Goal: Task Accomplishment & Management: Use online tool/utility

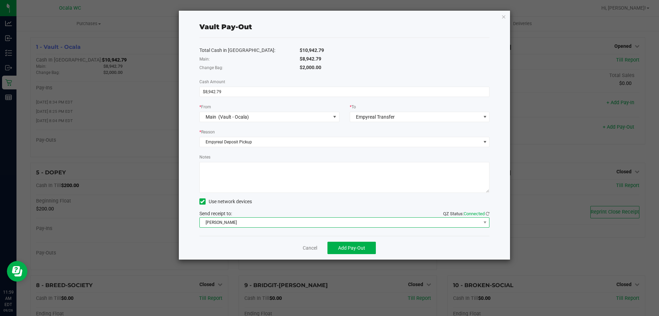
click at [282, 220] on span "[PERSON_NAME]" at bounding box center [340, 222] width 281 height 10
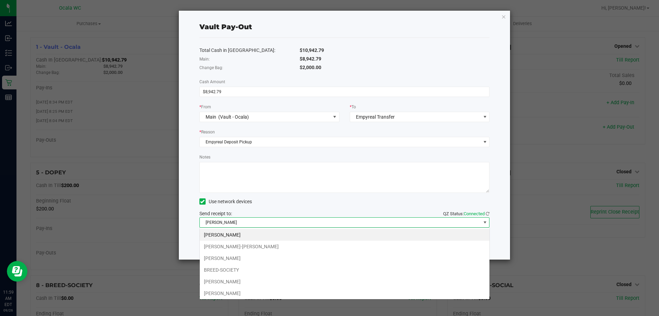
scroll to position [10, 290]
click at [289, 204] on div "Use network devices" at bounding box center [345, 201] width 291 height 10
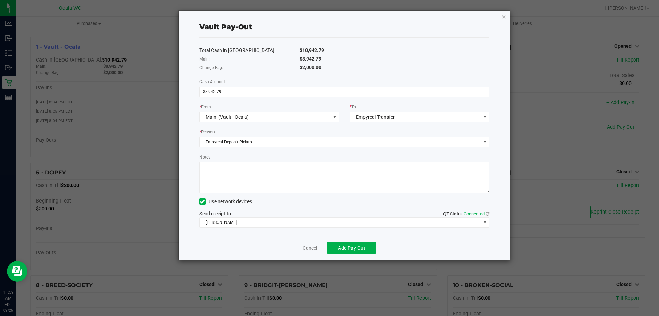
click at [263, 170] on textarea "Notes" at bounding box center [345, 177] width 291 height 31
click at [264, 179] on textarea "Notes" at bounding box center [345, 177] width 291 height 31
click at [249, 185] on textarea "Notes" at bounding box center [345, 177] width 291 height 31
click at [243, 167] on textarea "Notes" at bounding box center [345, 177] width 291 height 31
click at [243, 171] on textarea "Notes" at bounding box center [345, 177] width 291 height 31
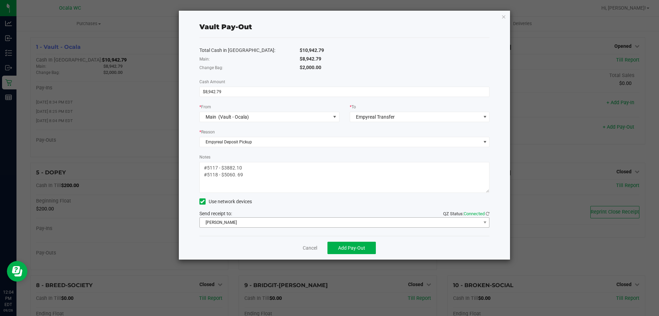
type textarea "#5117 - $3882.10 #5118 - $5060. 69"
click at [315, 225] on span "[PERSON_NAME]" at bounding box center [340, 222] width 281 height 10
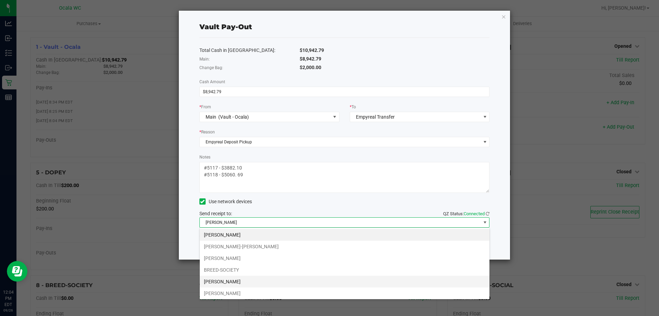
click at [229, 282] on li "[PERSON_NAME]" at bounding box center [345, 281] width 290 height 12
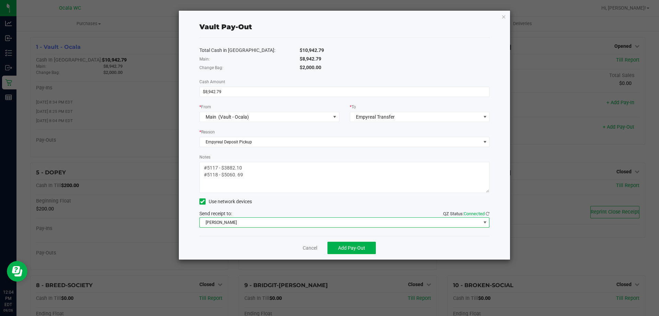
click at [314, 213] on div "Send receipt to: QZ Status: Connected [PERSON_NAME]" at bounding box center [345, 219] width 291 height 18
click at [333, 207] on div "Total Cash in Vault: $10,942.79 Main: $8,942.79 Change Bag: $2,000.00 Cash Amou…" at bounding box center [345, 137] width 291 height 198
click at [368, 189] on textarea "Notes" at bounding box center [345, 177] width 291 height 31
click at [361, 248] on span "Add Pay-Out" at bounding box center [351, 247] width 27 height 5
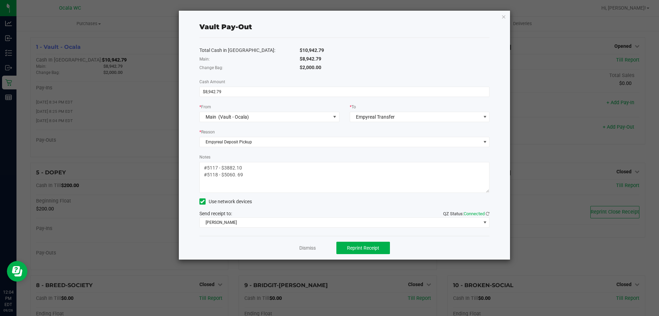
click at [297, 249] on div "Dismiss Reprint Receipt" at bounding box center [345, 248] width 291 height 24
click at [305, 250] on link "Dismiss" at bounding box center [307, 247] width 16 height 7
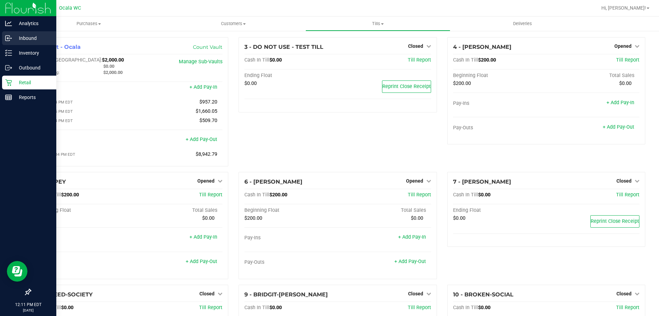
click at [18, 36] on p "Inbound" at bounding box center [32, 38] width 41 height 8
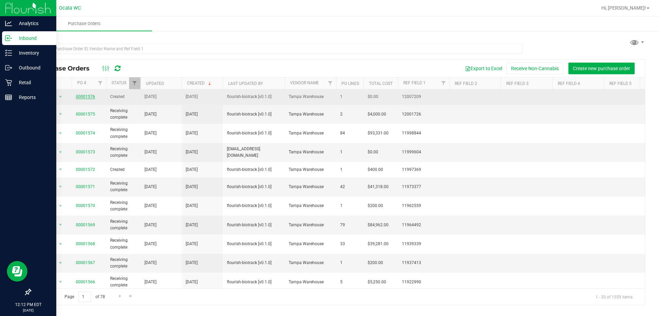
click at [85, 98] on link "00001576" at bounding box center [85, 96] width 19 height 5
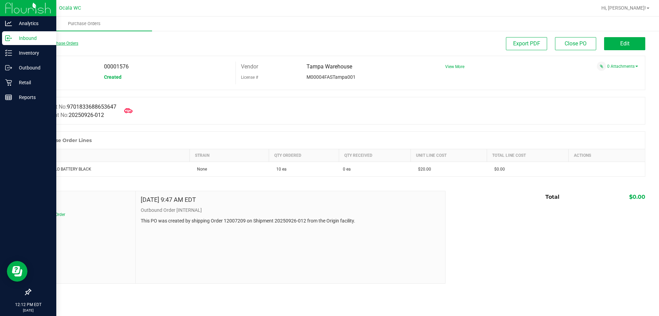
click at [41, 43] on link "Back to Purchase Orders" at bounding box center [54, 43] width 48 height 5
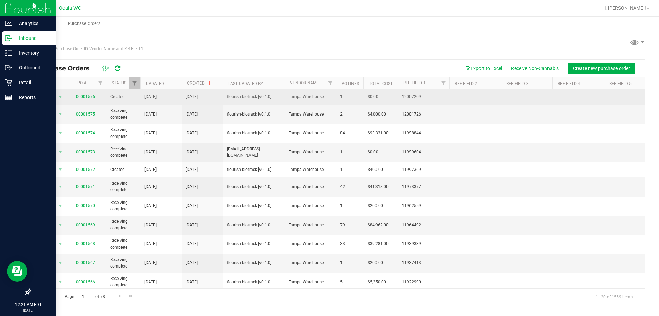
click at [88, 94] on link "00001576" at bounding box center [85, 96] width 19 height 5
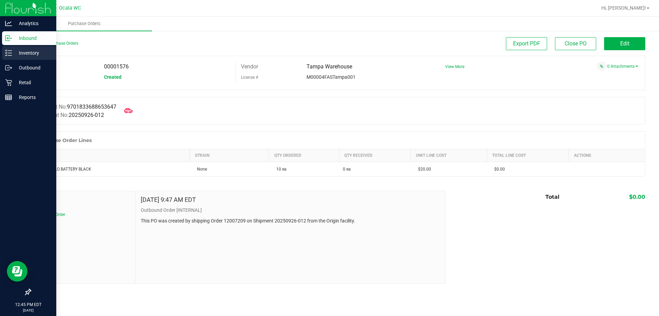
click at [15, 54] on p "Inventory" at bounding box center [32, 53] width 41 height 8
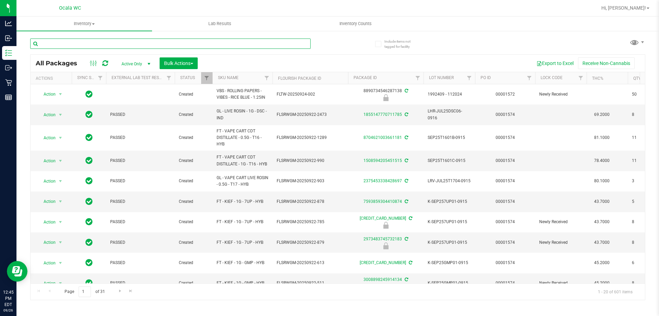
click at [113, 45] on input "text" at bounding box center [170, 43] width 281 height 10
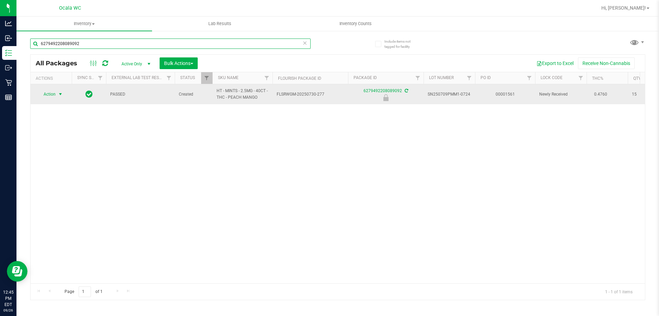
type input "6279492208089092"
click at [53, 94] on span "Action" at bounding box center [46, 94] width 19 height 10
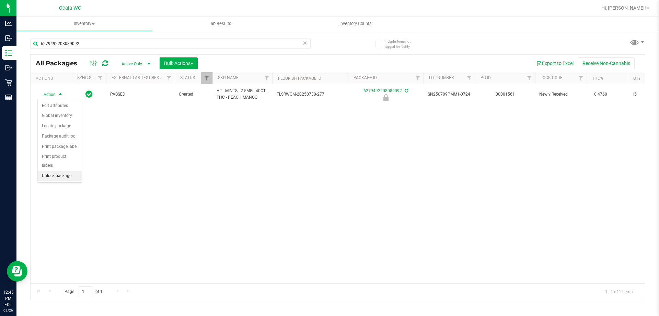
click at [65, 171] on li "Unlock package" at bounding box center [60, 176] width 44 height 10
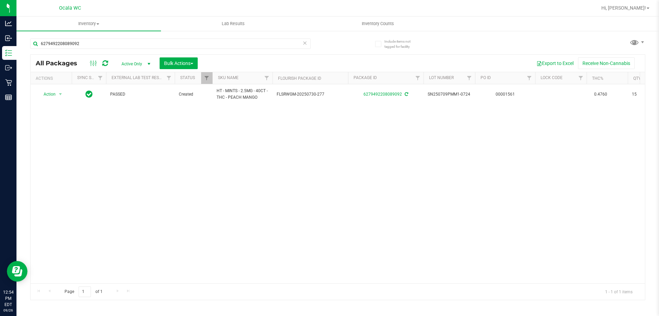
click at [105, 193] on div "Action Action Adjust qty Create package Edit attributes Global inventory Locate…" at bounding box center [338, 183] width 615 height 199
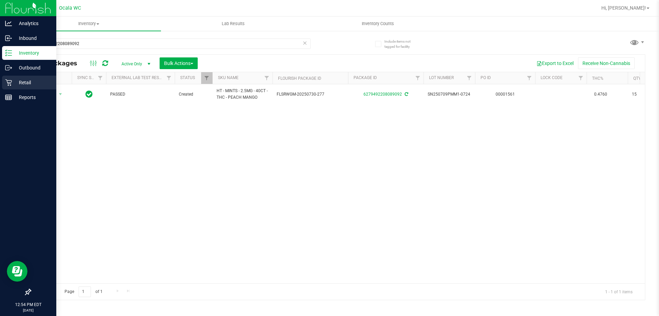
click at [10, 80] on icon at bounding box center [8, 82] width 7 height 7
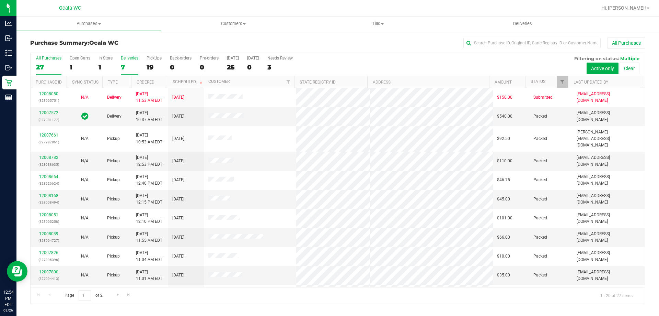
click at [125, 70] on div "7" at bounding box center [130, 67] width 18 height 8
click at [0, 0] on input "Deliveries 7" at bounding box center [0, 0] width 0 height 0
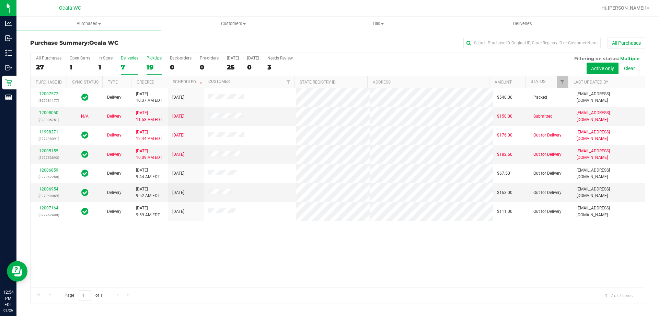
click at [151, 64] on div "19" at bounding box center [154, 67] width 15 height 8
click at [0, 0] on input "PickUps 19" at bounding box center [0, 0] width 0 height 0
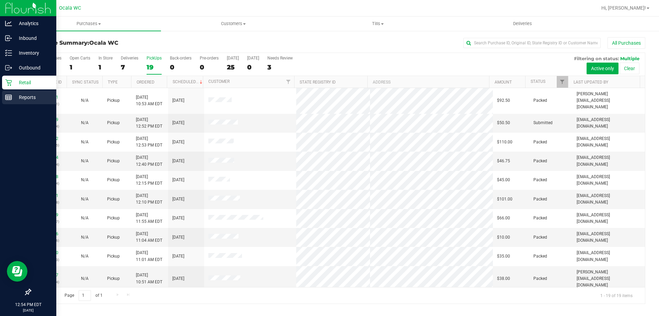
click at [11, 99] on icon at bounding box center [8, 97] width 7 height 7
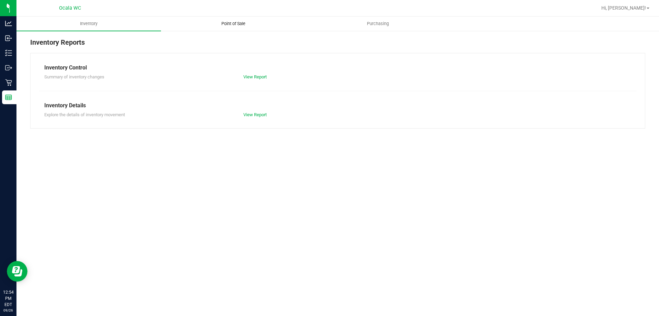
click at [232, 26] on span "Point of Sale" at bounding box center [233, 24] width 43 height 6
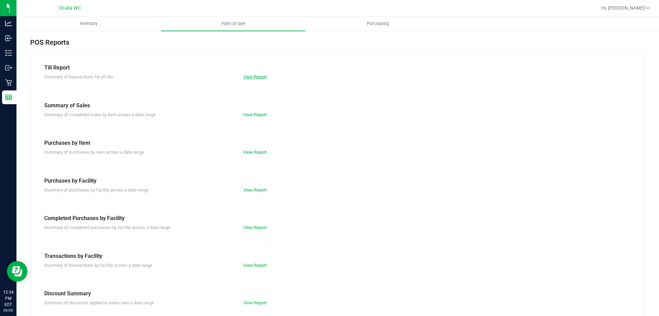
click at [256, 75] on link "View Report" at bounding box center [254, 76] width 23 height 5
